Goal: Navigation & Orientation: Find specific page/section

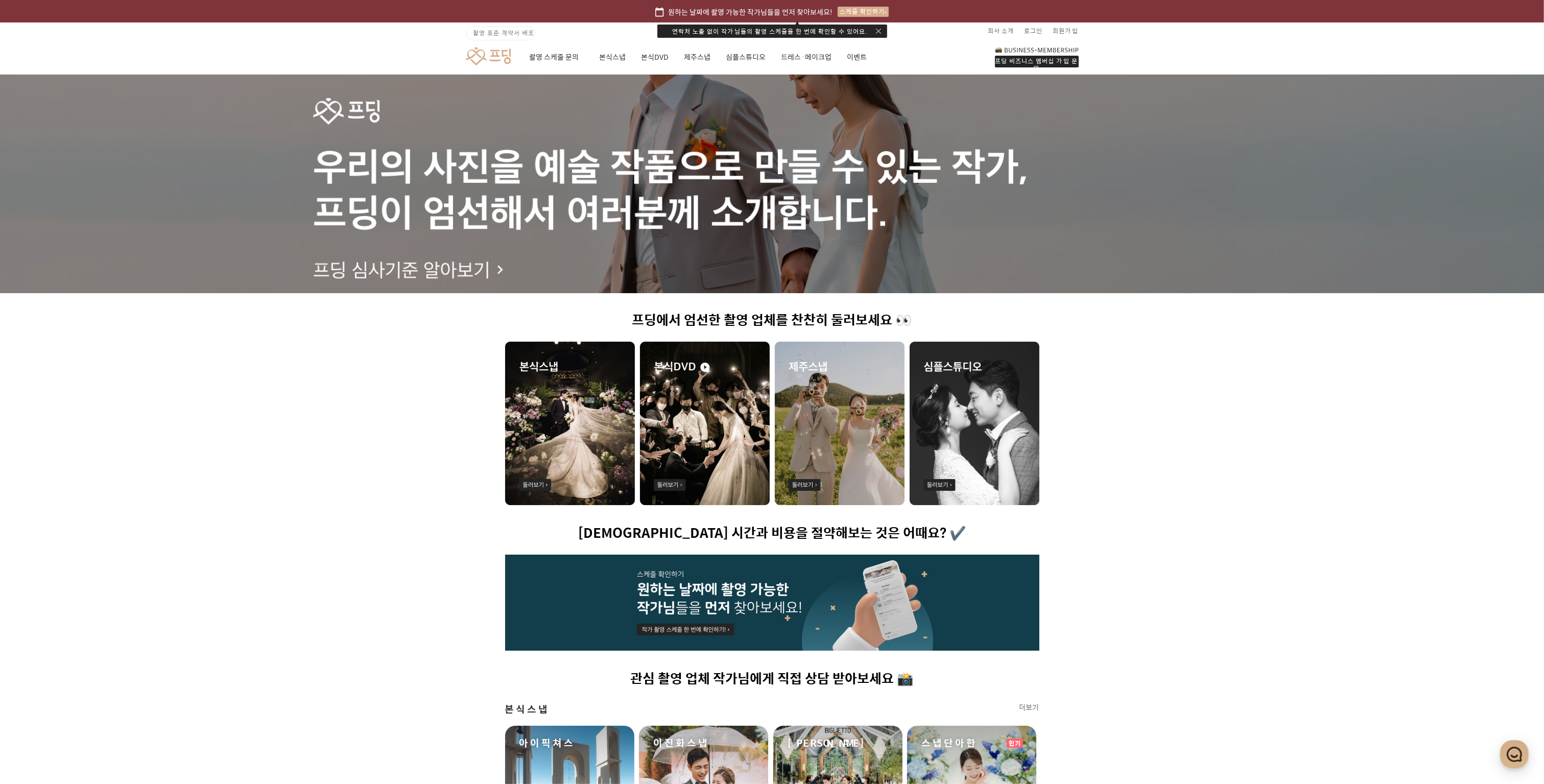
click at [734, 214] on div at bounding box center [772, 184] width 1544 height 219
click at [854, 54] on link "이벤트" at bounding box center [857, 57] width 20 height 35
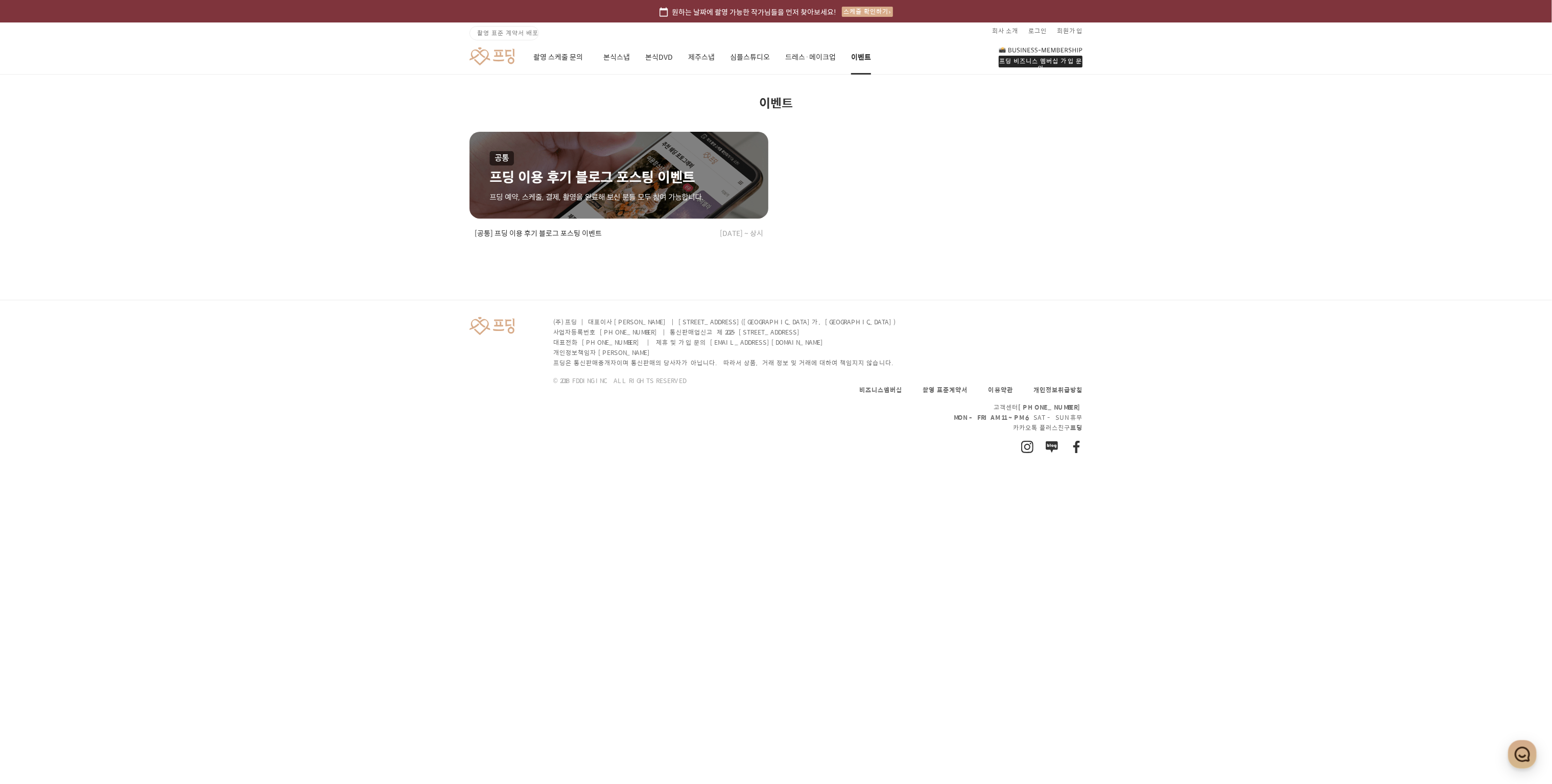
click at [496, 57] on link at bounding box center [492, 56] width 45 height 19
